Goal: Find specific page/section: Find specific page/section

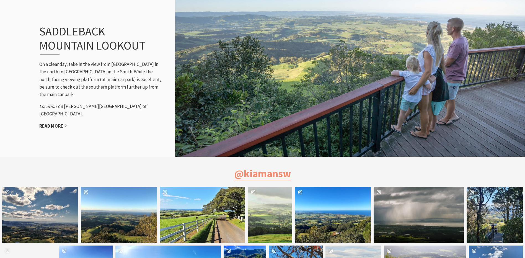
scroll to position [553, 0]
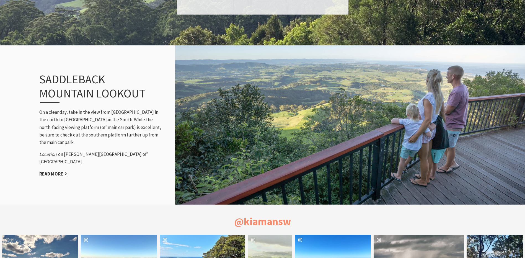
click at [48, 171] on link "Read More" at bounding box center [53, 174] width 28 height 6
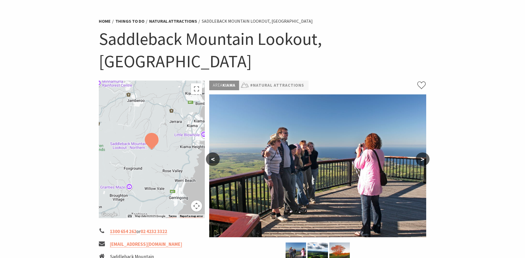
scroll to position [28, 0]
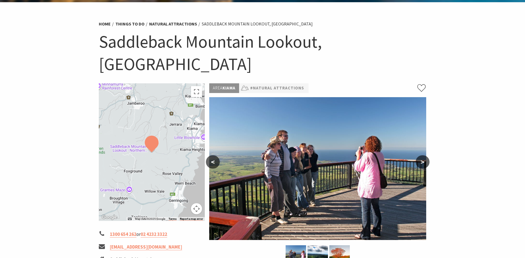
click at [166, 130] on div at bounding box center [152, 151] width 106 height 137
click at [153, 136] on img at bounding box center [152, 144] width 14 height 17
click at [424, 155] on button ">" at bounding box center [422, 161] width 14 height 13
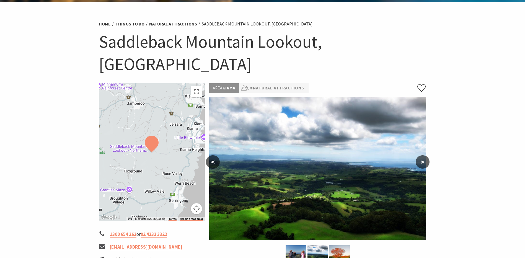
click at [424, 155] on button ">" at bounding box center [422, 161] width 14 height 13
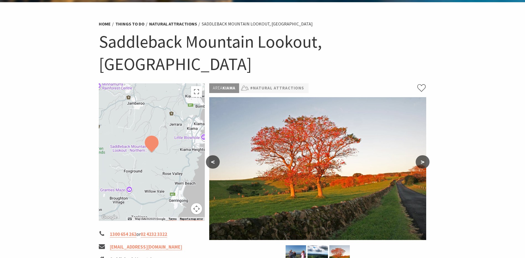
click at [425, 155] on button ">" at bounding box center [422, 161] width 14 height 13
click at [138, 117] on div at bounding box center [152, 151] width 106 height 137
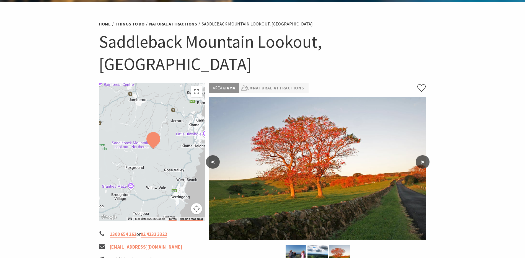
click at [141, 126] on div at bounding box center [152, 151] width 106 height 137
